Goal: Information Seeking & Learning: Find specific fact

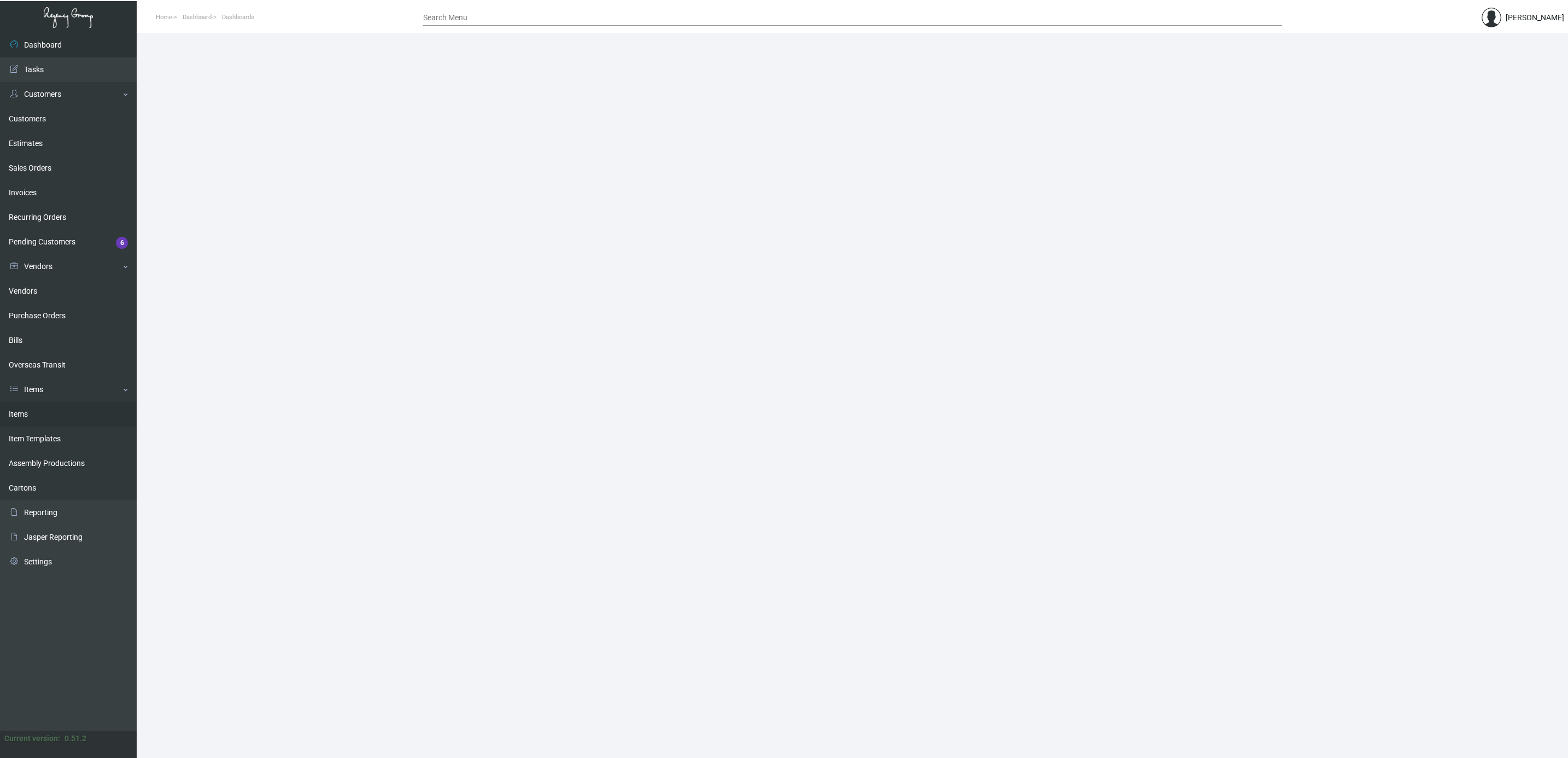
click at [46, 412] on link "Items" at bounding box center [68, 414] width 136 height 25
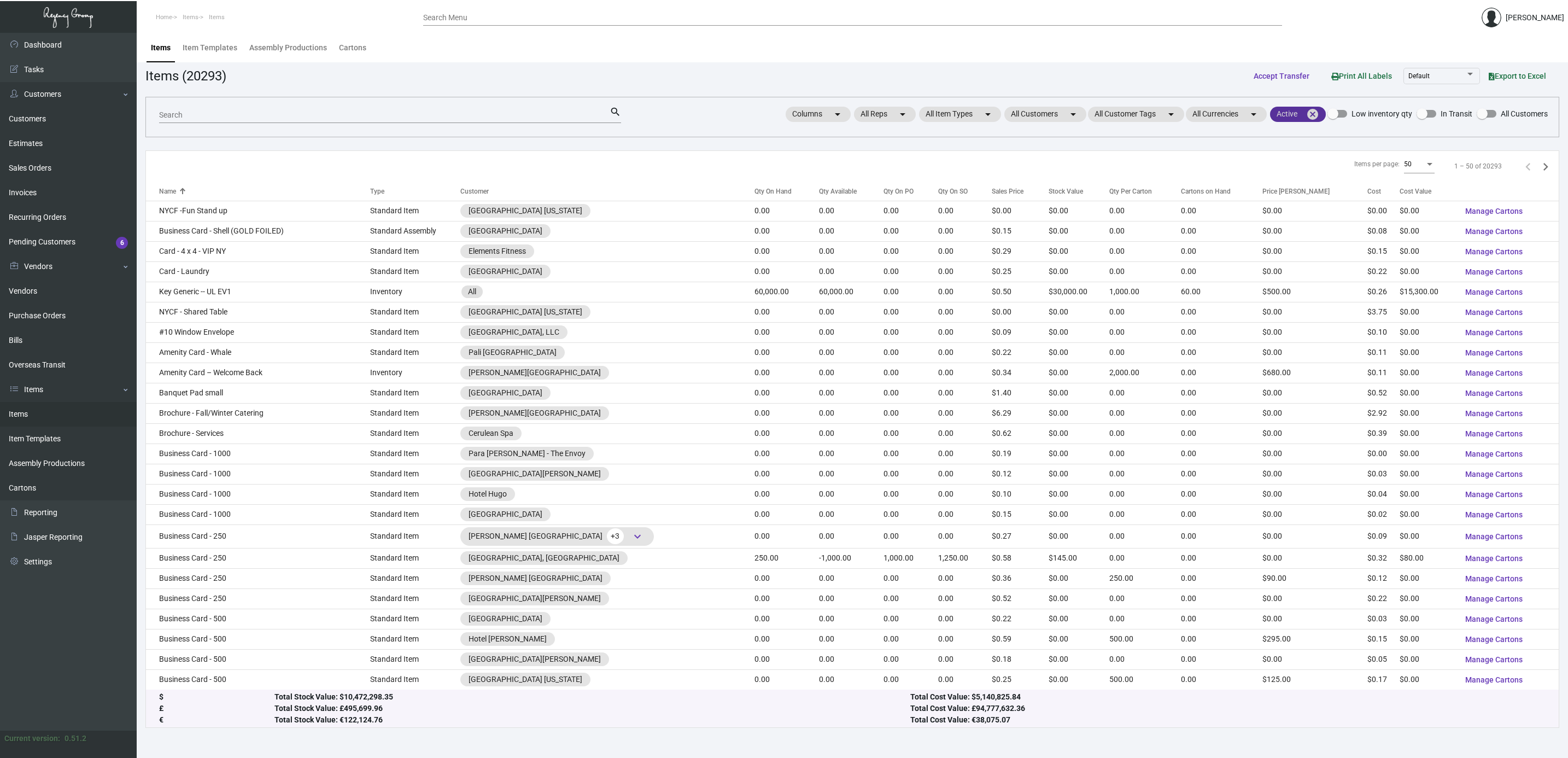
click at [1309, 112] on mat-icon "cancel" at bounding box center [1313, 114] width 13 height 13
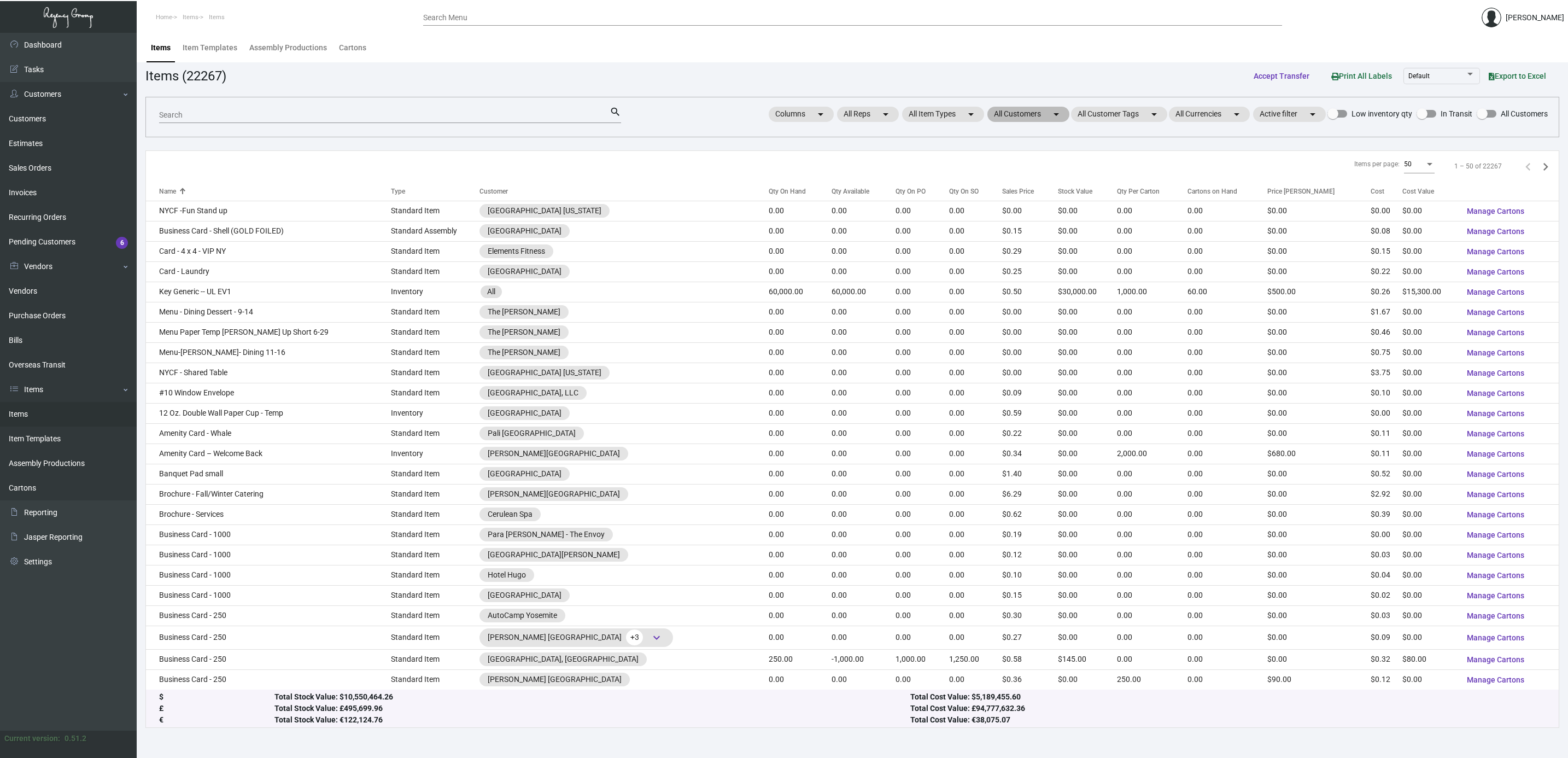
click at [1007, 113] on mat-chip "All Customers arrow_drop_down" at bounding box center [1029, 114] width 82 height 15
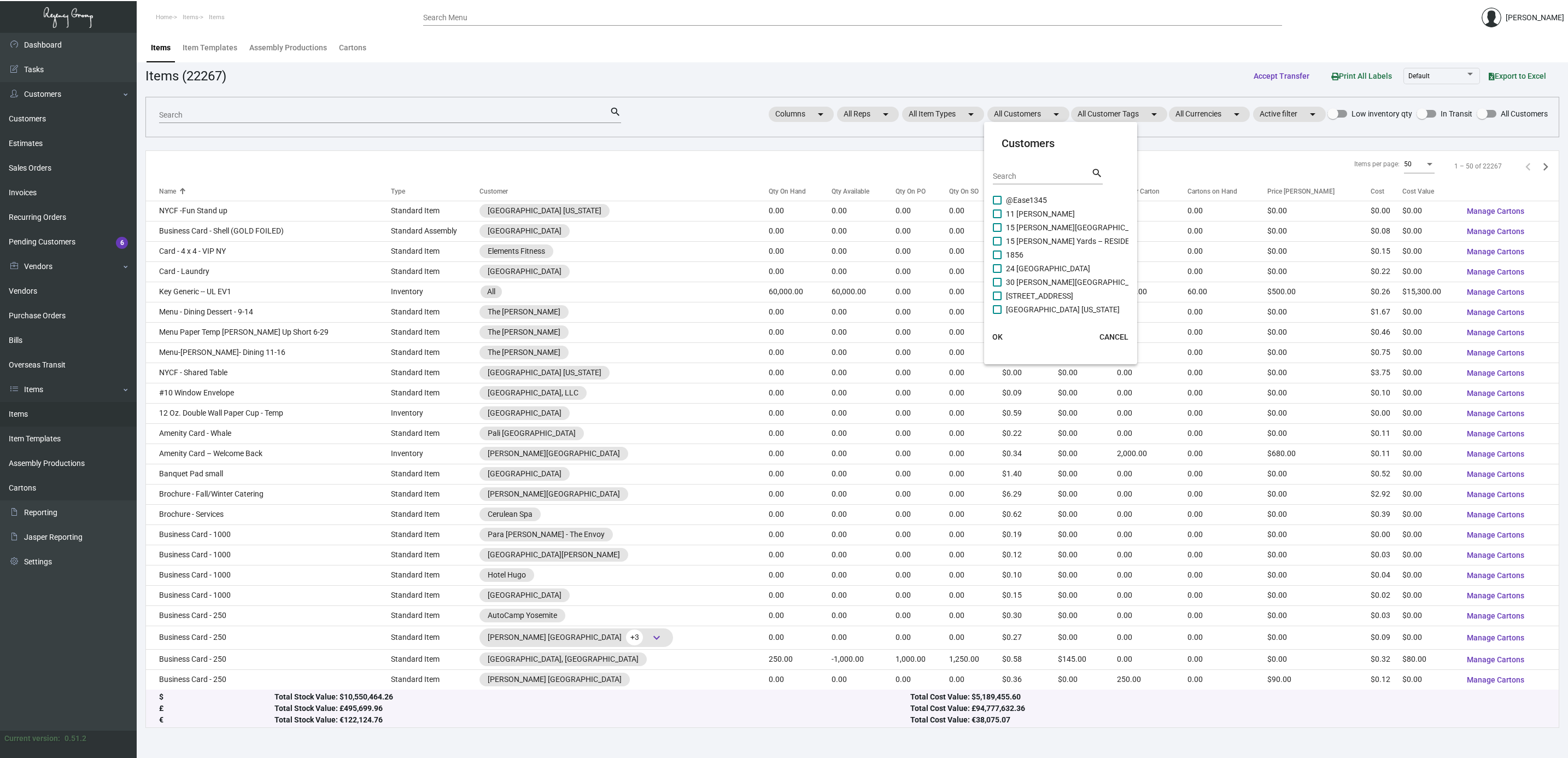
click at [1016, 174] on input "Search" at bounding box center [1042, 176] width 99 height 9
click at [46, 122] on div at bounding box center [784, 379] width 1568 height 758
click at [43, 119] on link "Customers" at bounding box center [68, 119] width 136 height 25
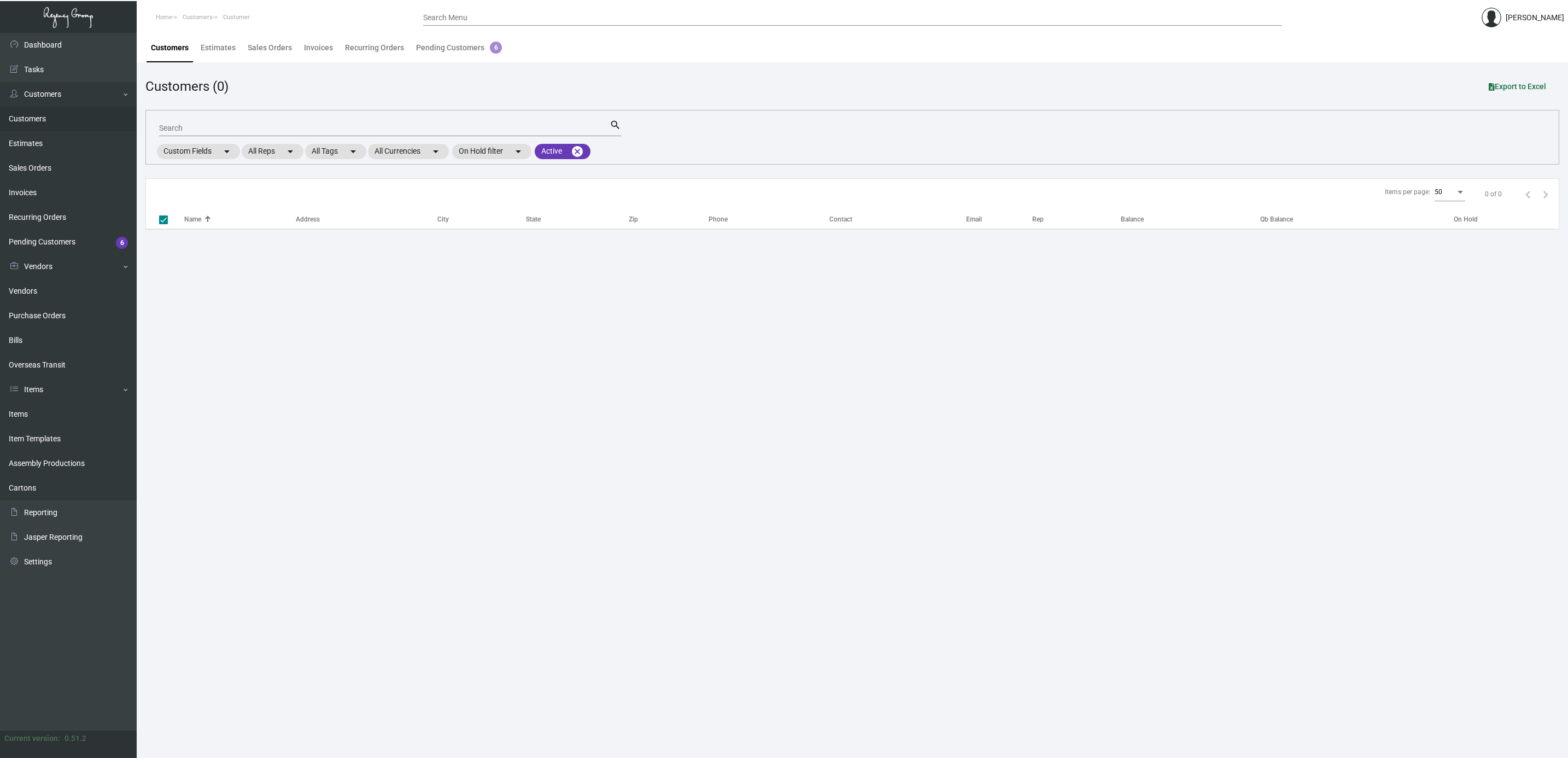
checkbox input "false"
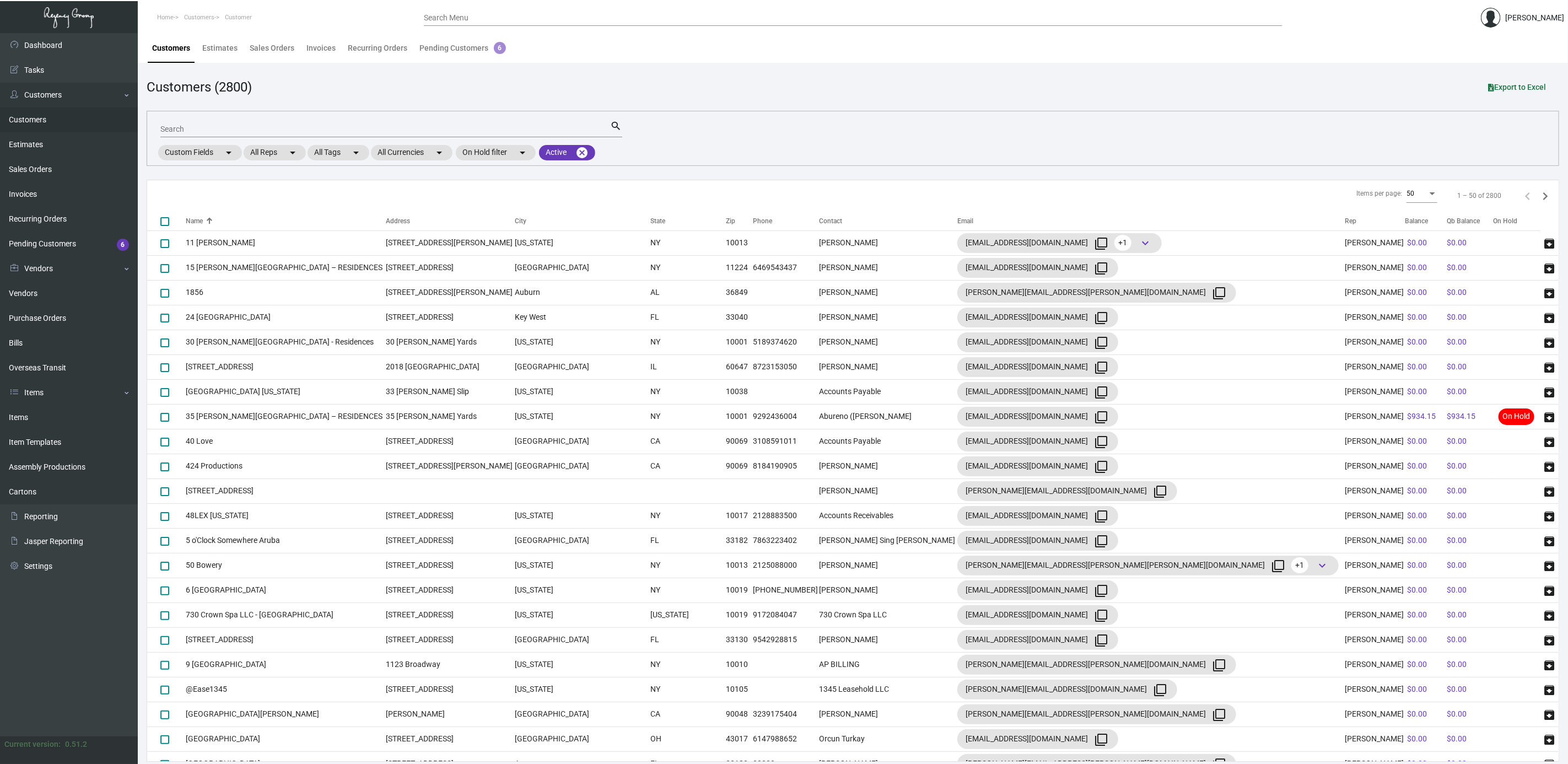
click at [343, 127] on input "Search" at bounding box center [385, 129] width 450 height 9
type input "mx"
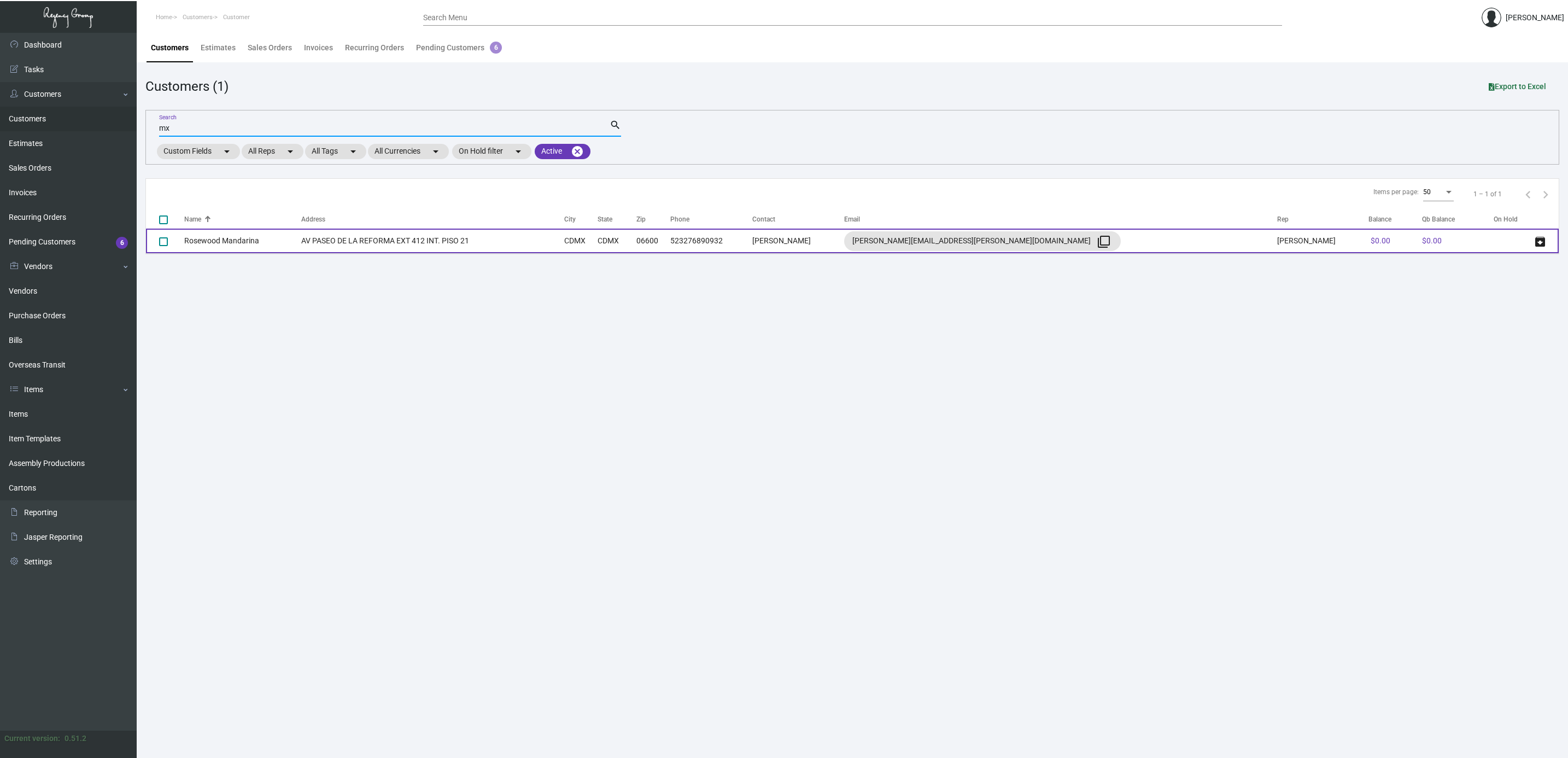
click at [261, 245] on td "Rosewood Mandarina" at bounding box center [243, 241] width 117 height 25
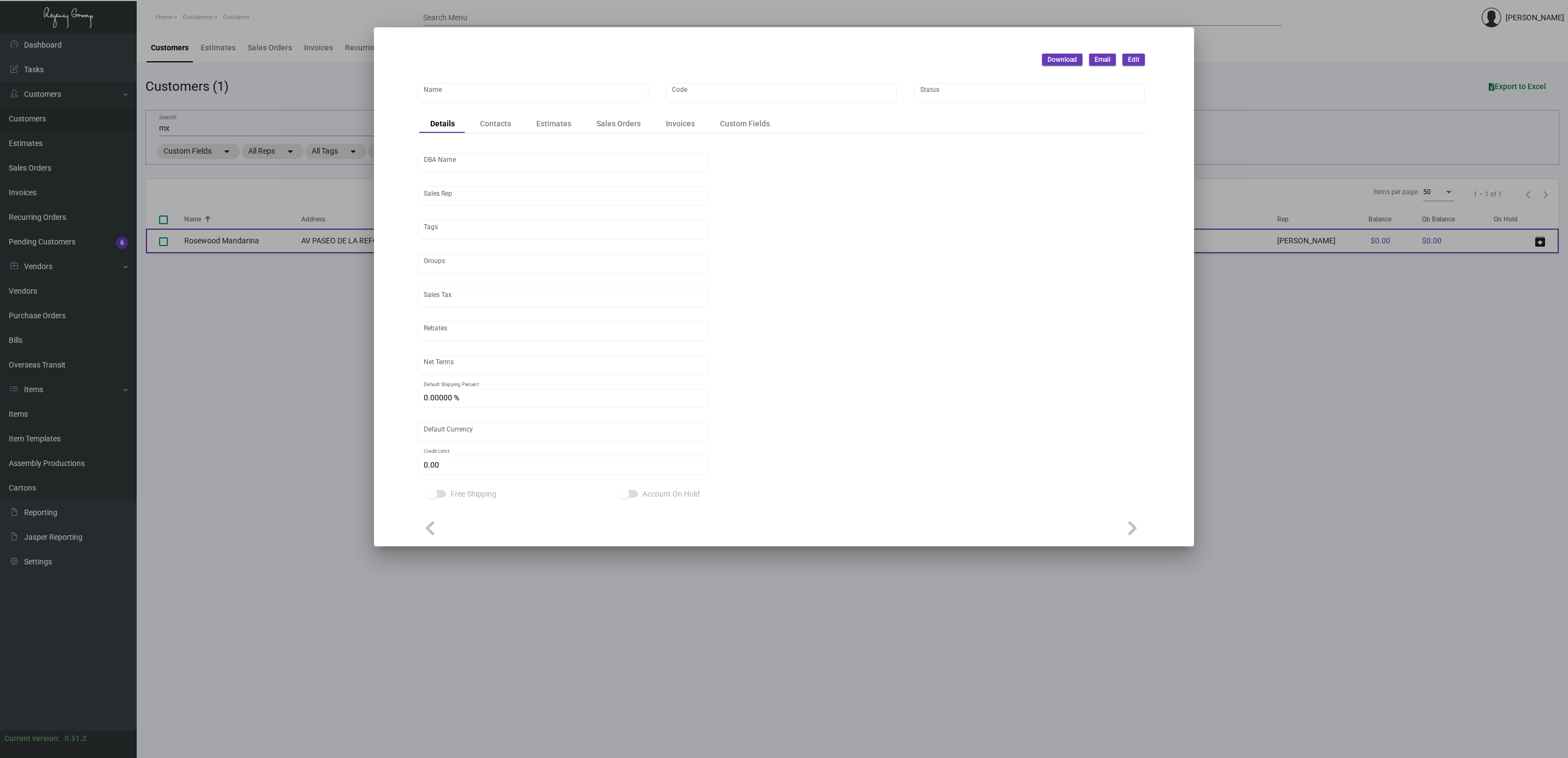
type input "Rosewood Mandarina"
type input "ROSEWOODMANDARINA"
type input "[PERSON_NAME]"
type input "Out of State"
type input "Net 30"
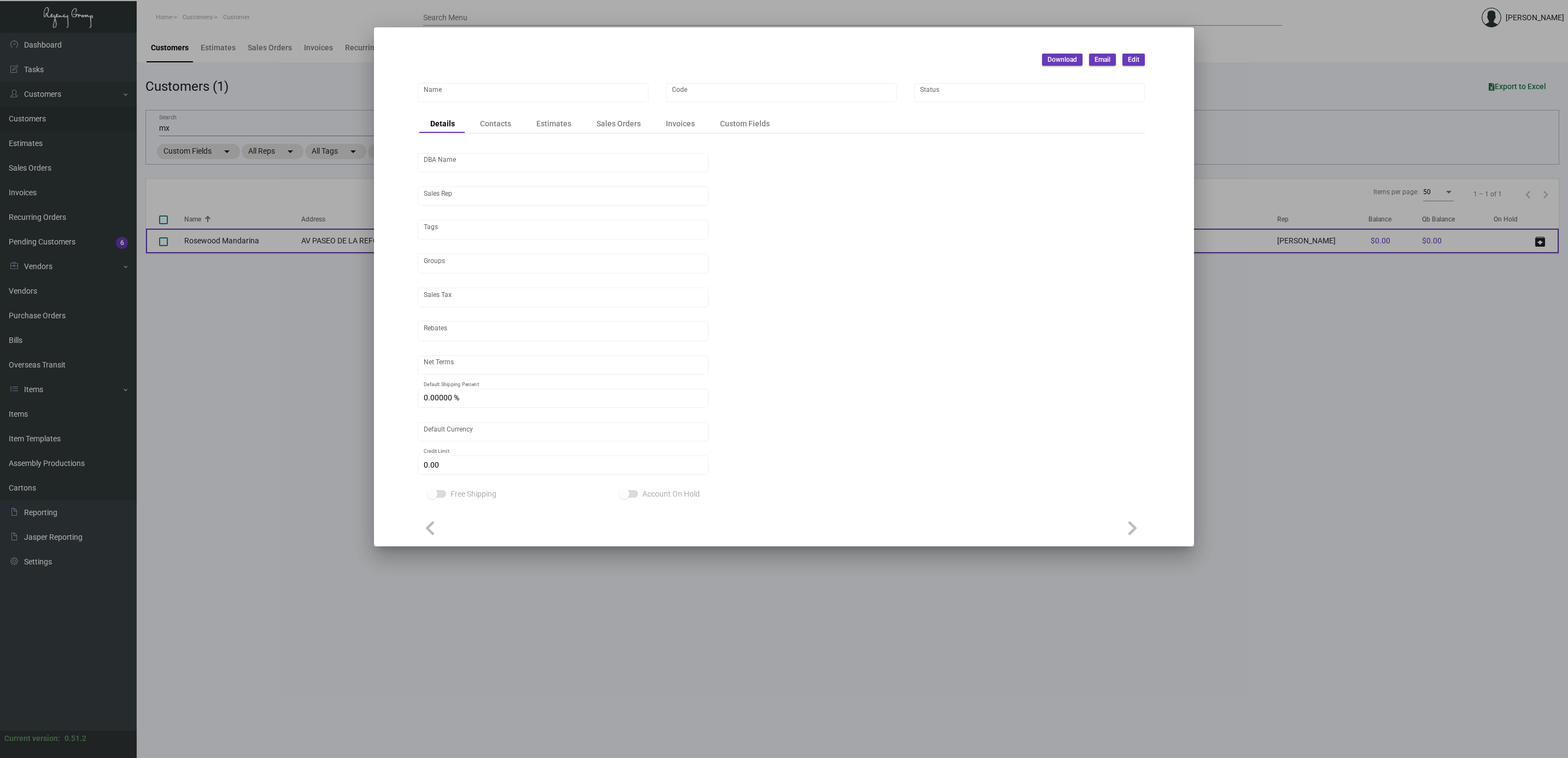
type input "United States Dollar $"
type input "$ 0.00"
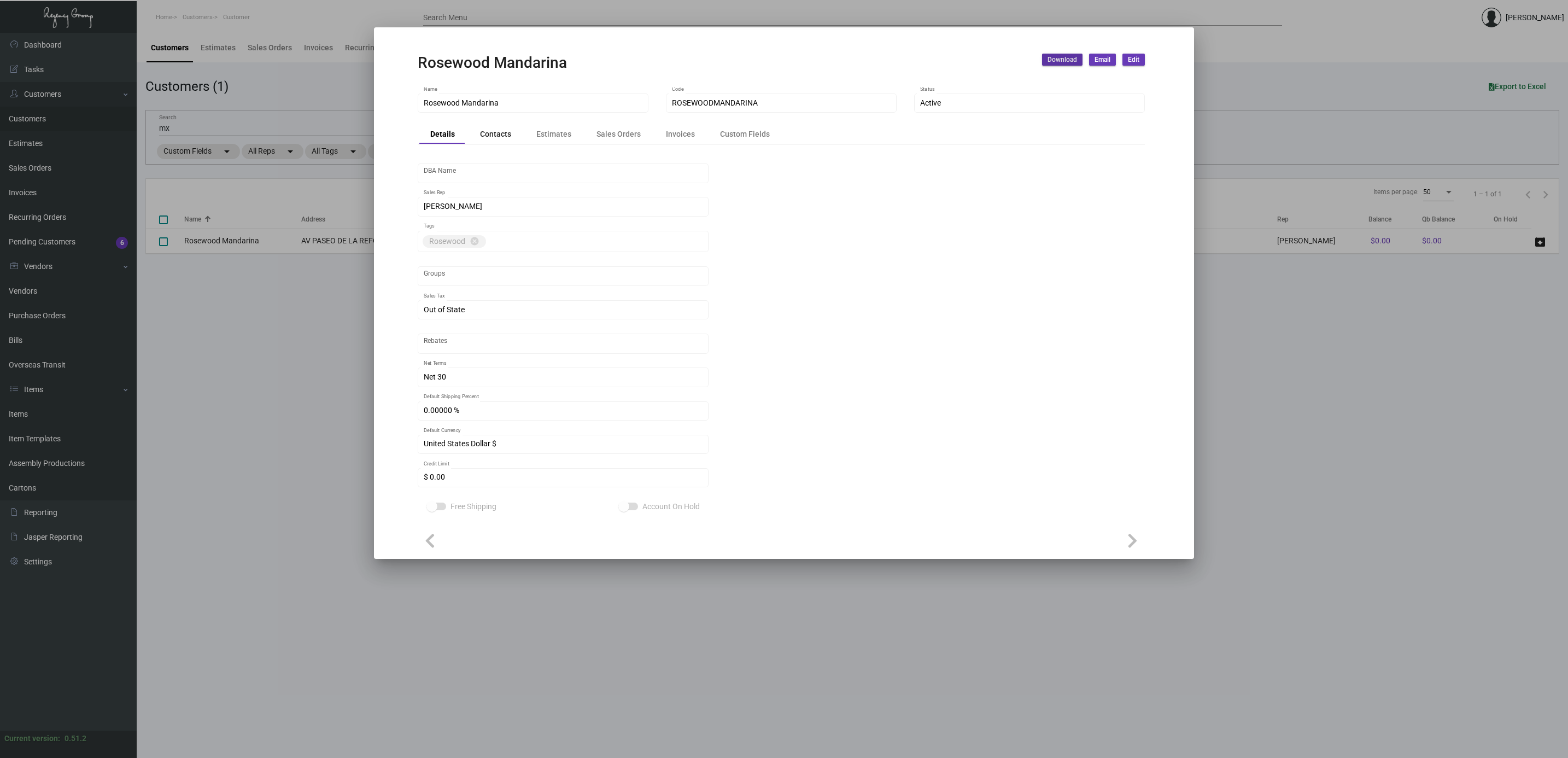
click at [491, 132] on div "Contacts" at bounding box center [495, 134] width 31 height 11
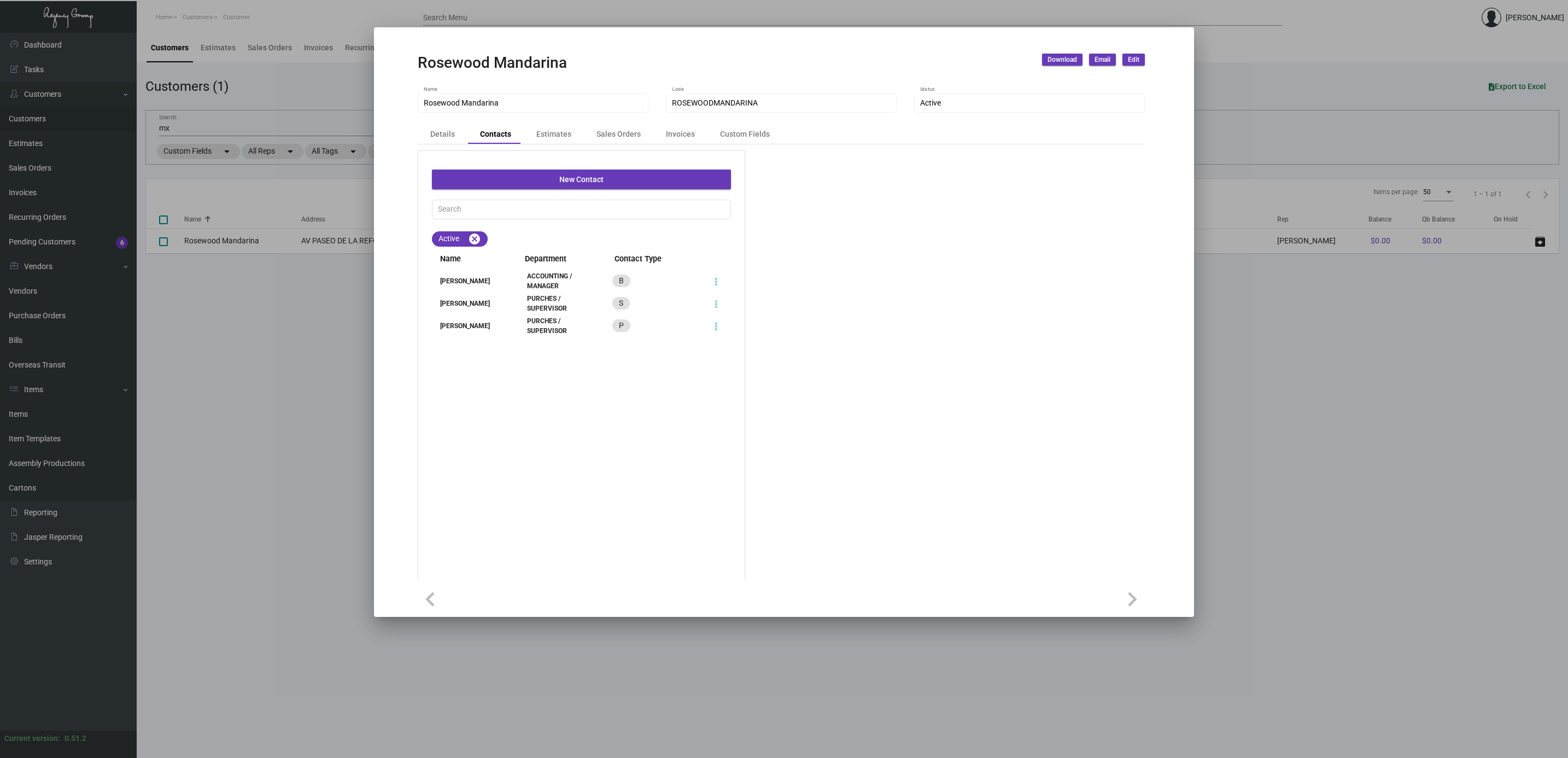
click at [481, 284] on div "[PERSON_NAME]" at bounding box center [469, 281] width 75 height 10
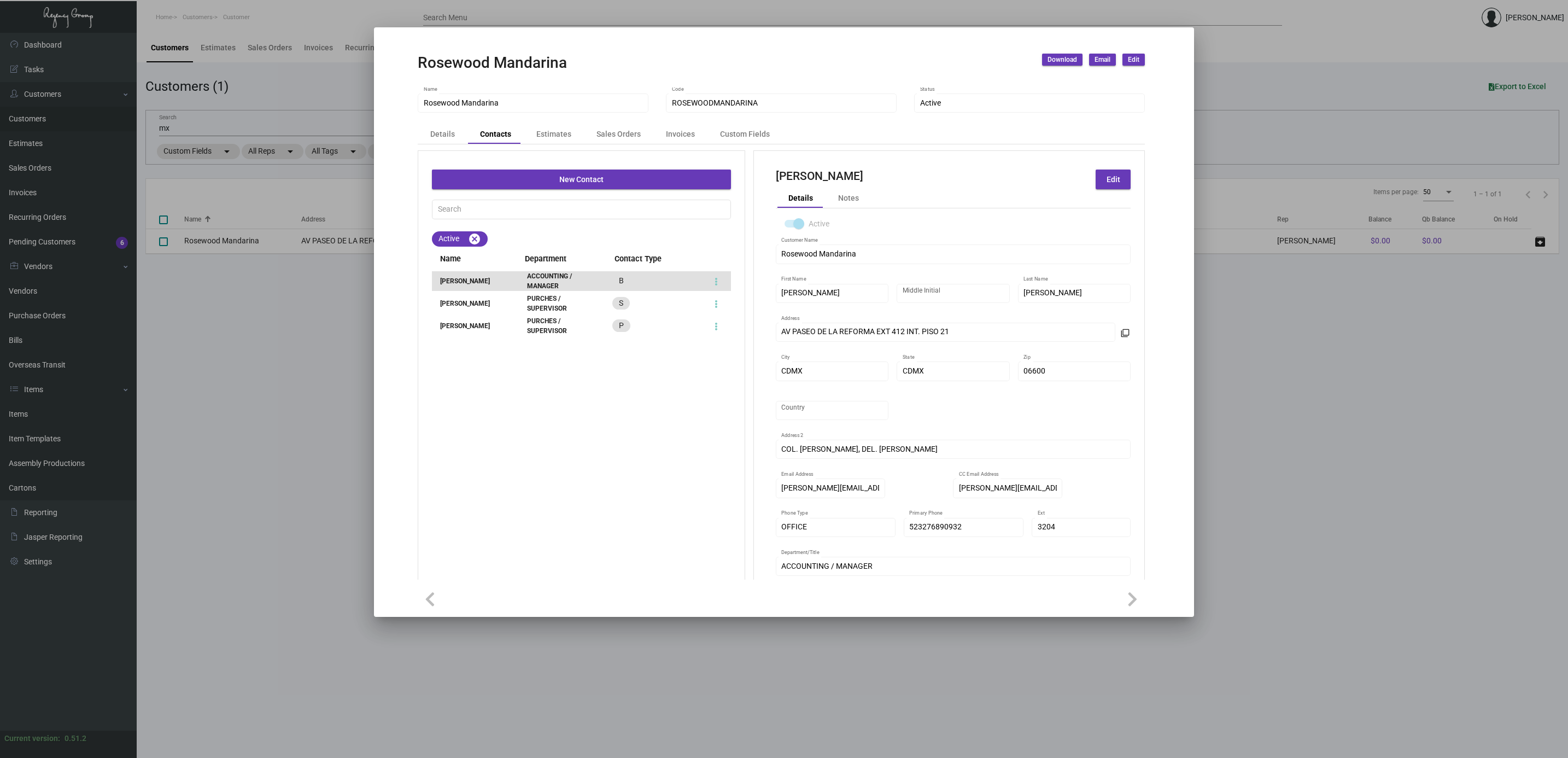
click at [66, 330] on div at bounding box center [784, 379] width 1568 height 758
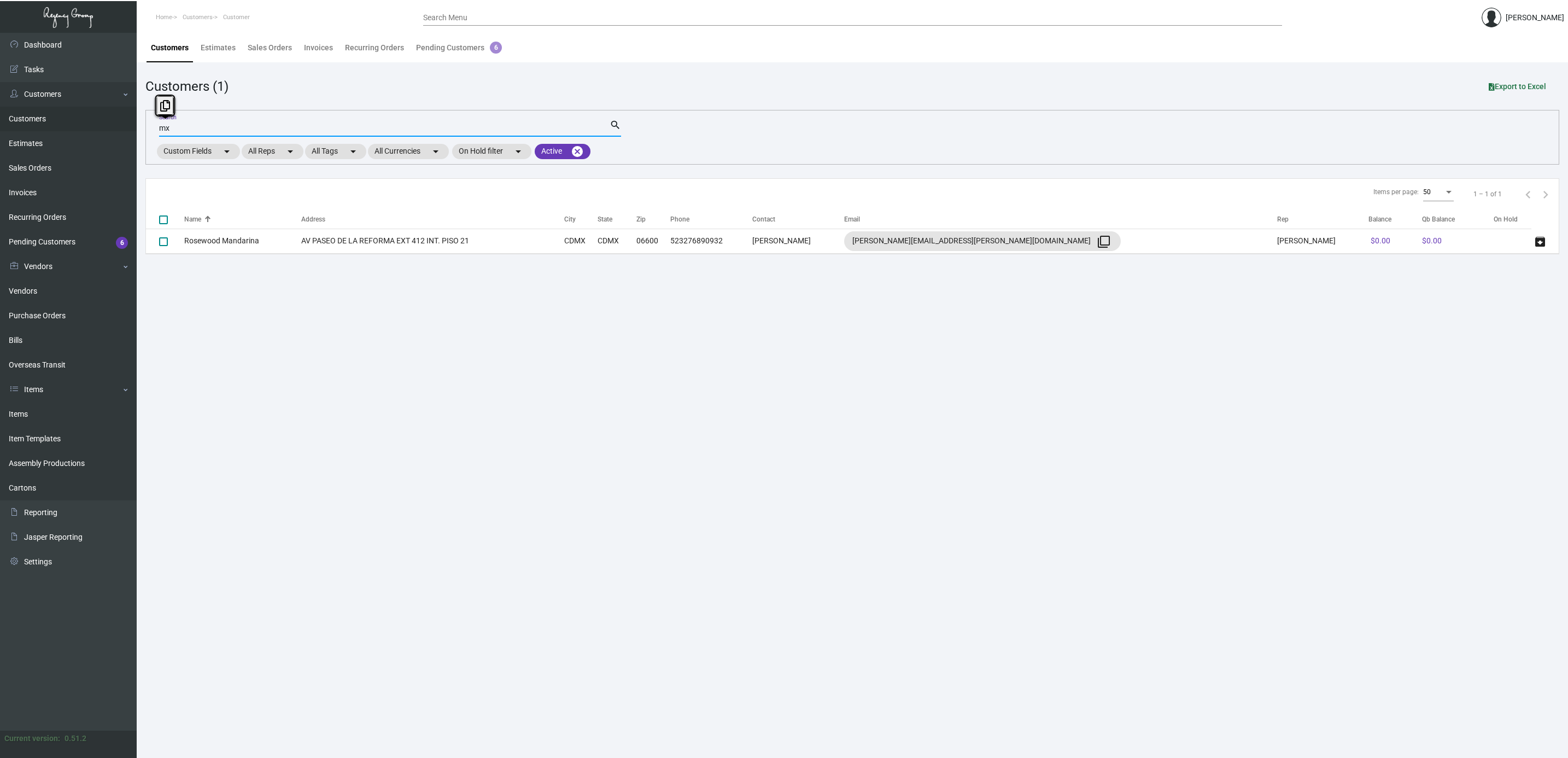
drag, startPoint x: 176, startPoint y: 128, endPoint x: 148, endPoint y: 127, distance: 28.0
click at [148, 127] on div "mx Search search Custom Fields arrow_drop_down All Reps arrow_drop_down All Tag…" at bounding box center [852, 137] width 1414 height 55
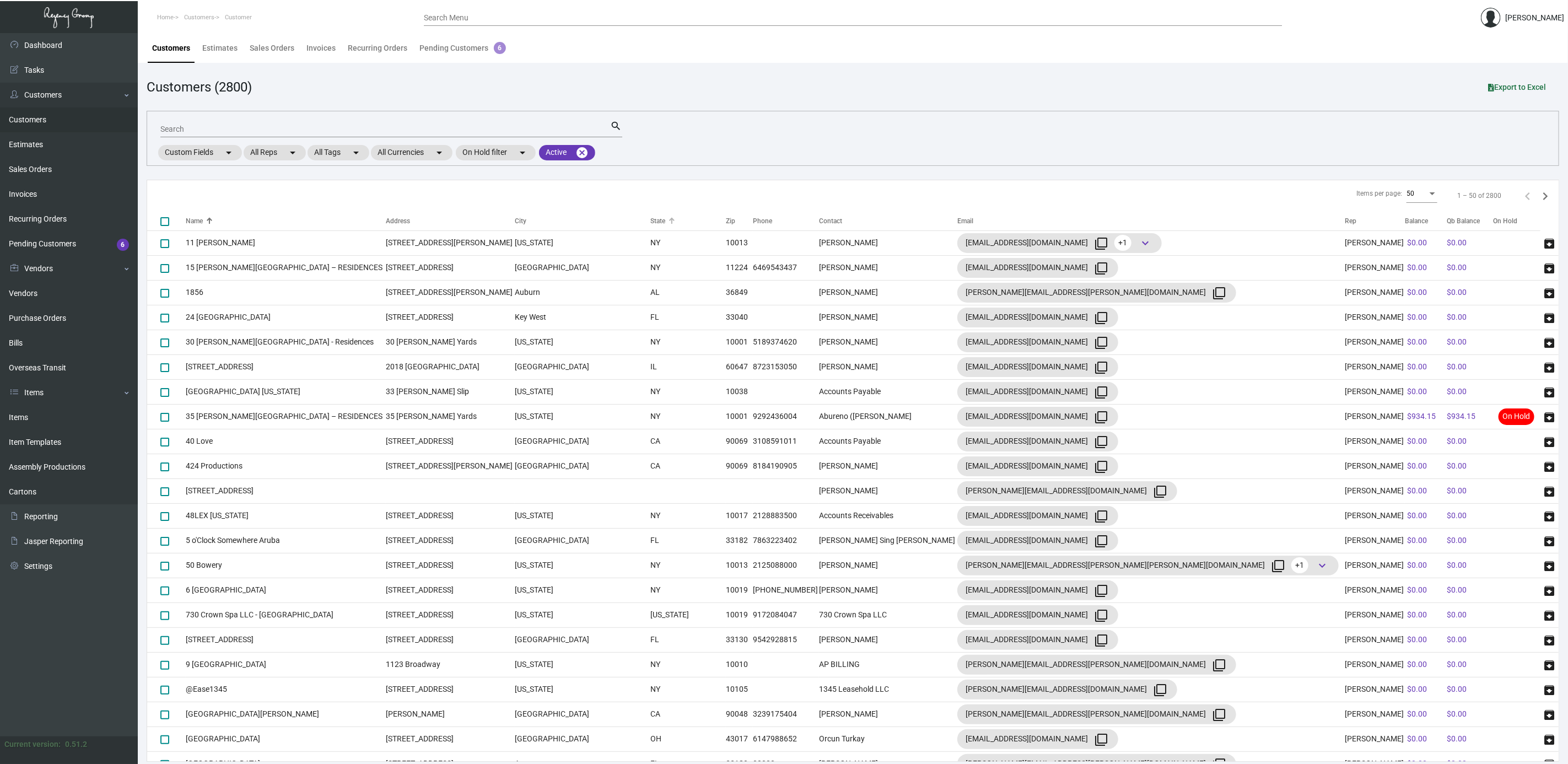
click at [650, 224] on div "State" at bounding box center [687, 221] width 75 height 10
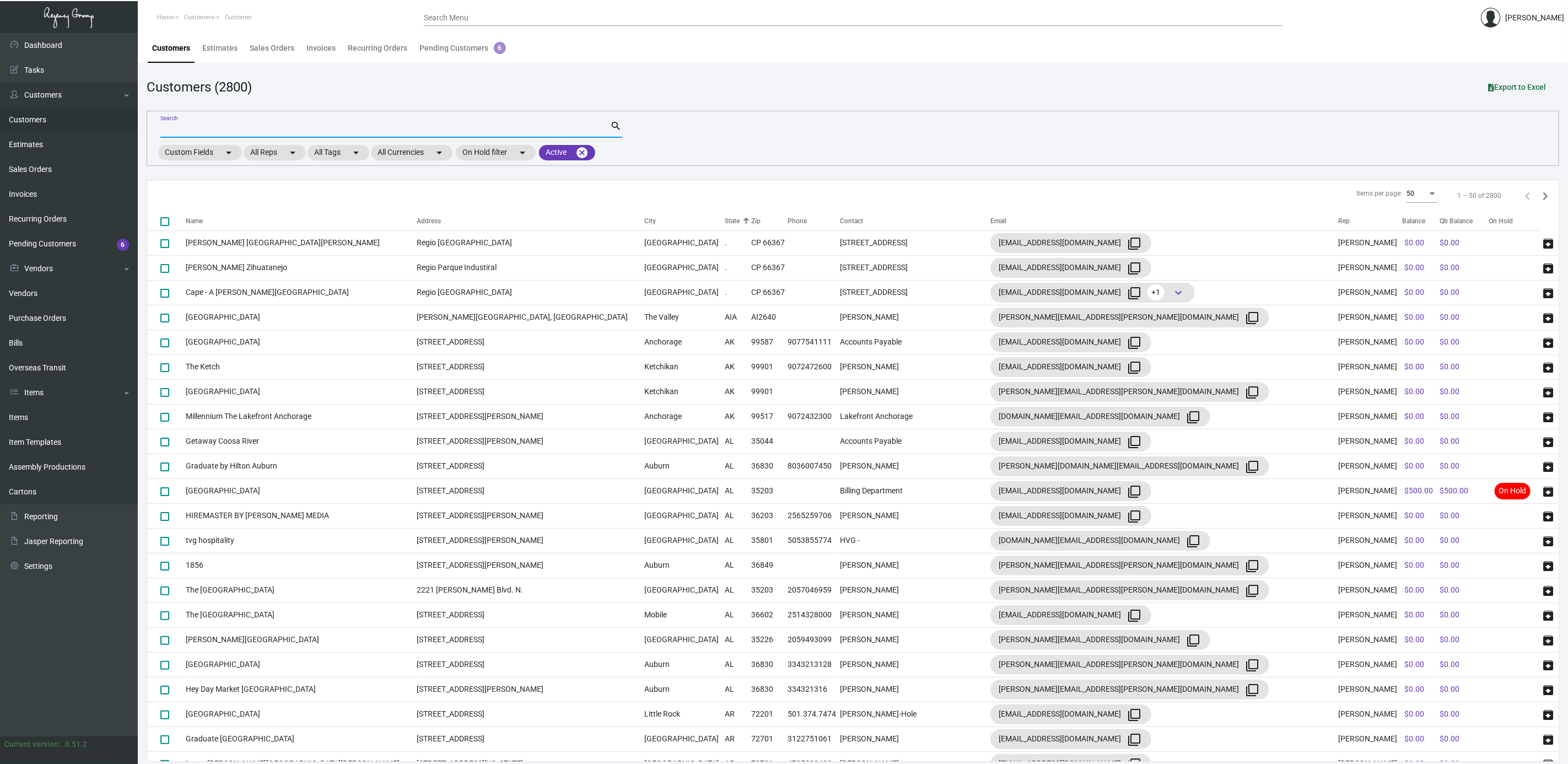
click at [288, 127] on input "Search" at bounding box center [385, 129] width 450 height 9
type input "[GEOGRAPHIC_DATA]"
